Goal: Task Accomplishment & Management: Complete application form

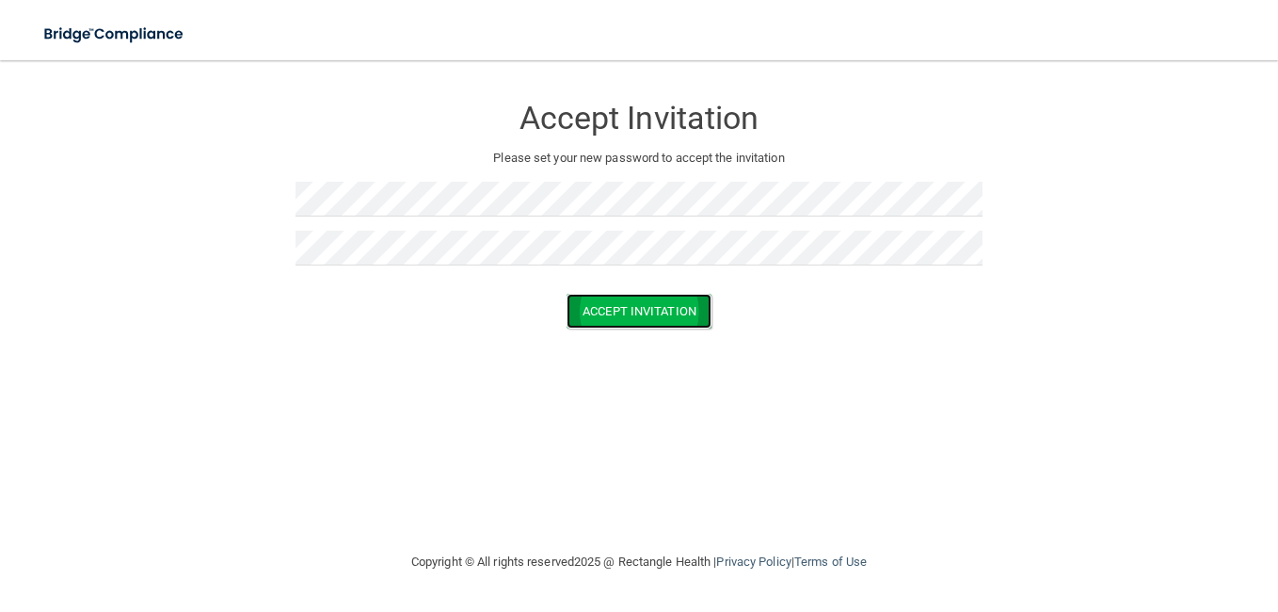
click at [605, 308] on button "Accept Invitation" at bounding box center [639, 311] width 145 height 35
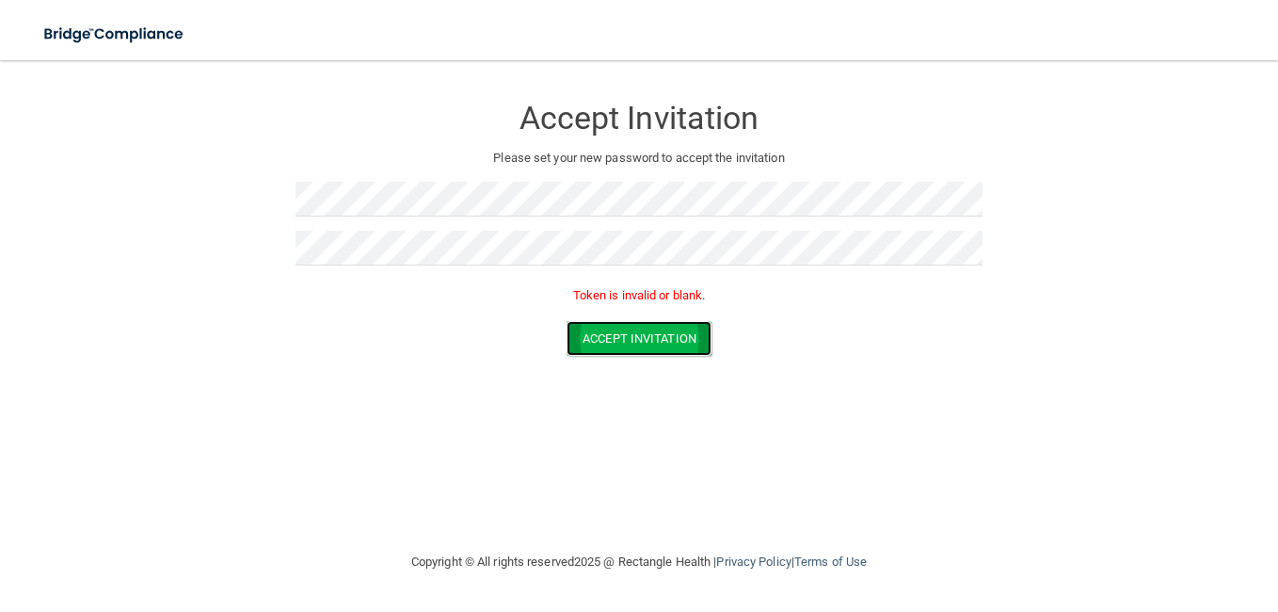
click at [659, 335] on button "Accept Invitation" at bounding box center [639, 338] width 145 height 35
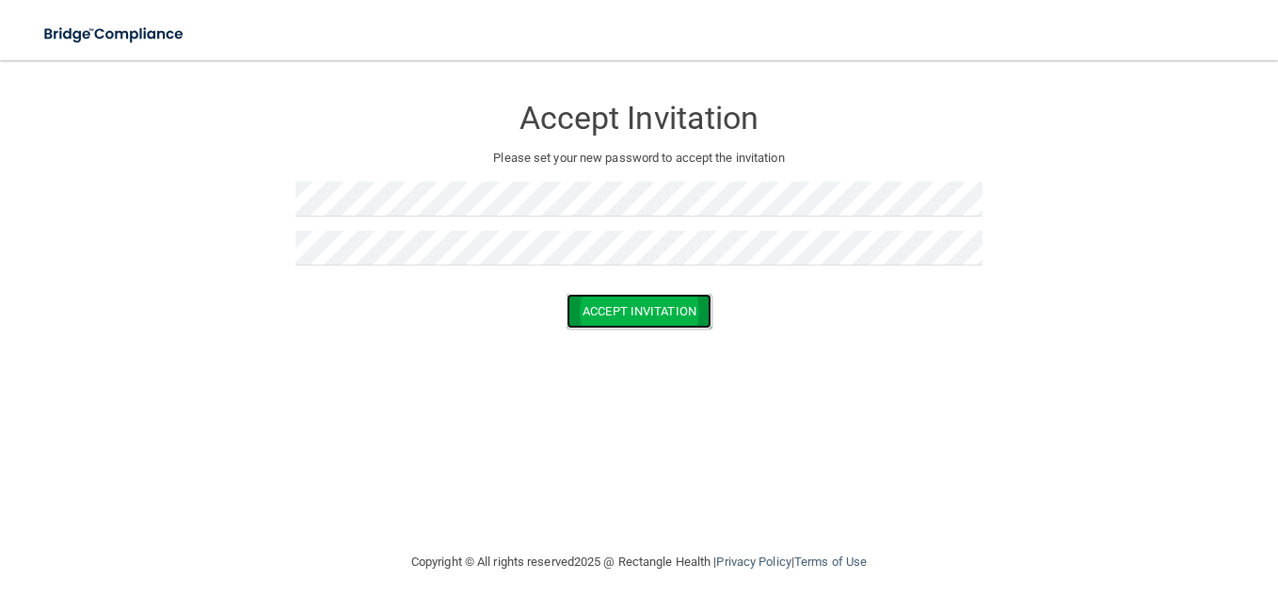
click at [696, 298] on button "Accept Invitation" at bounding box center [639, 311] width 145 height 35
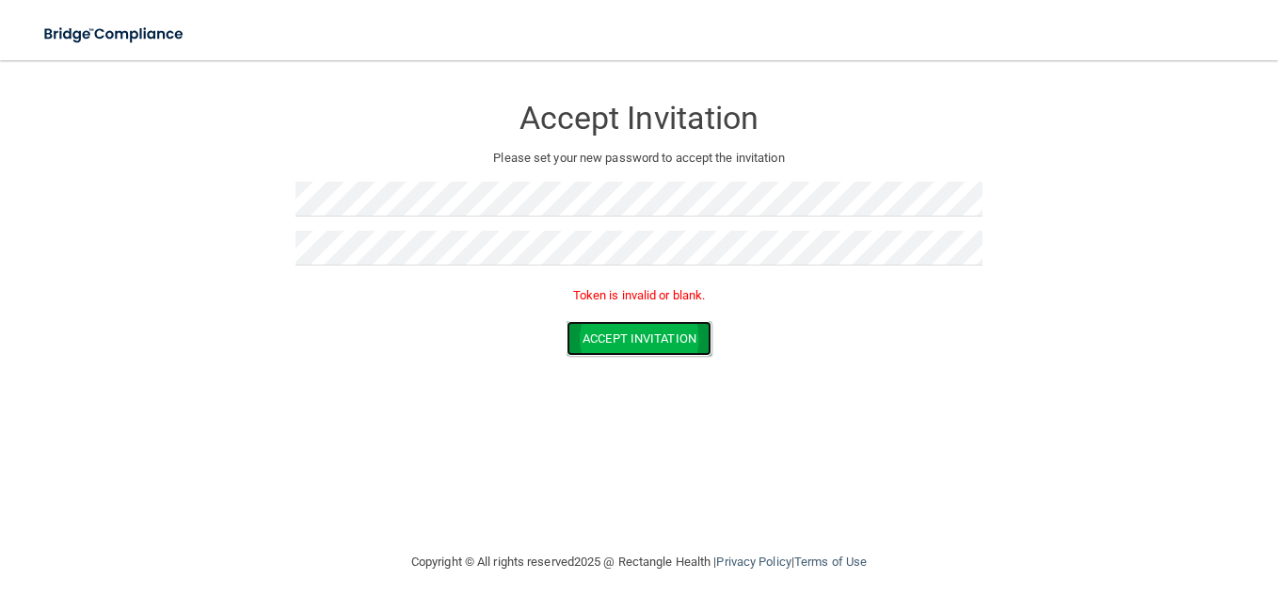
click at [607, 330] on button "Accept Invitation" at bounding box center [639, 338] width 145 height 35
